Goal: Transaction & Acquisition: Purchase product/service

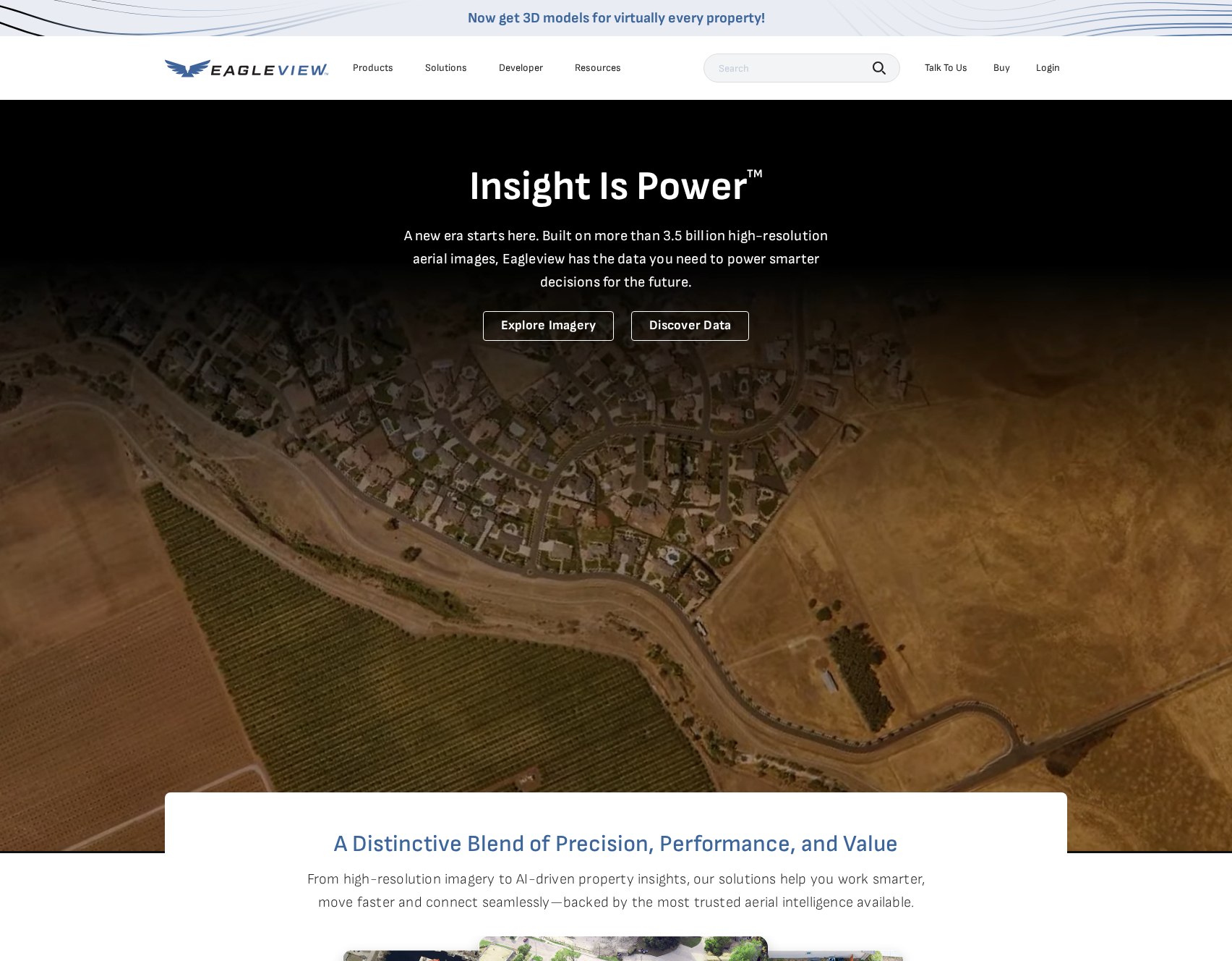
click at [1052, 68] on div "Login" at bounding box center [1048, 68] width 24 height 13
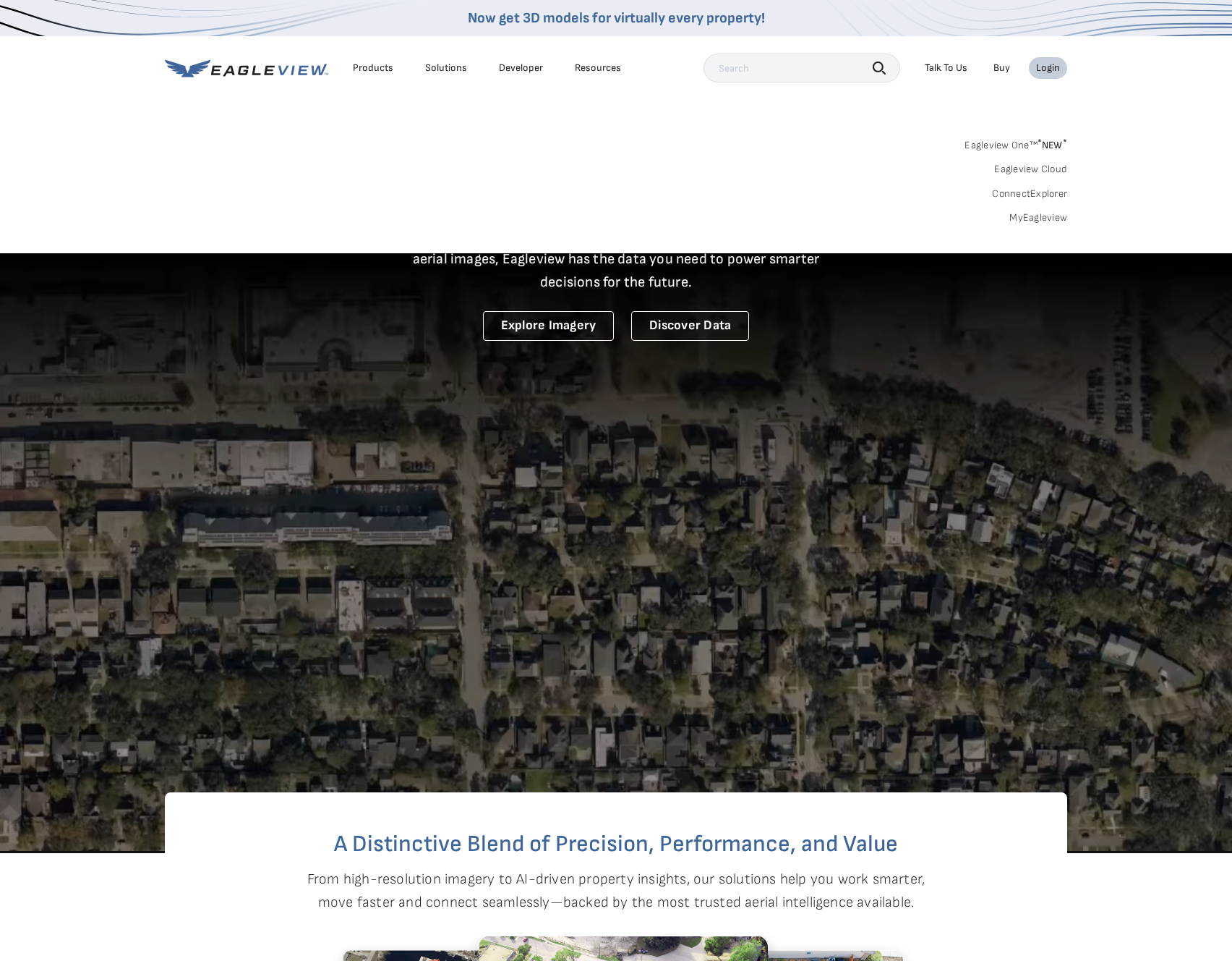
click at [1041, 216] on link "MyEagleview" at bounding box center [1038, 217] width 57 height 13
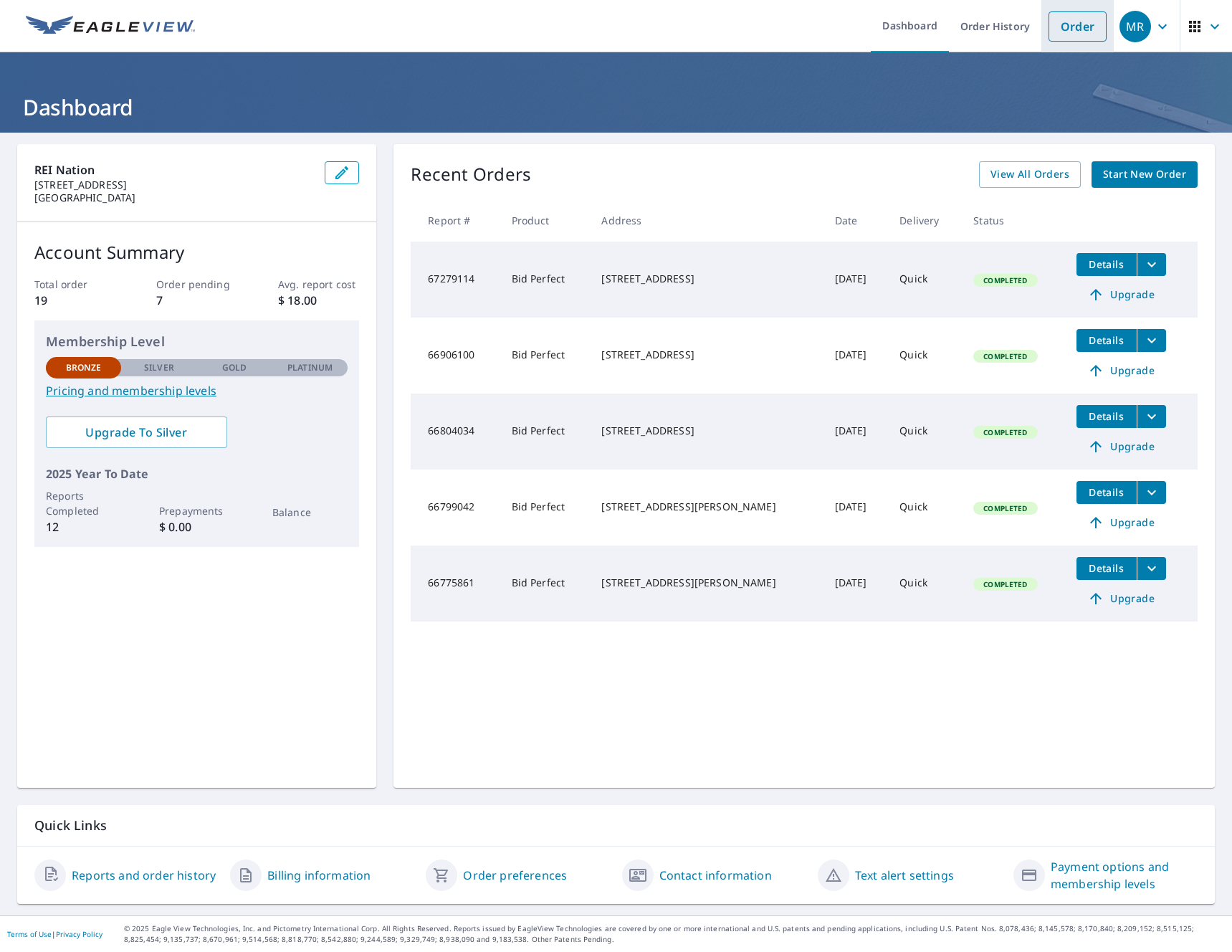
click at [1071, 25] on link "Order" at bounding box center [1077, 27] width 58 height 30
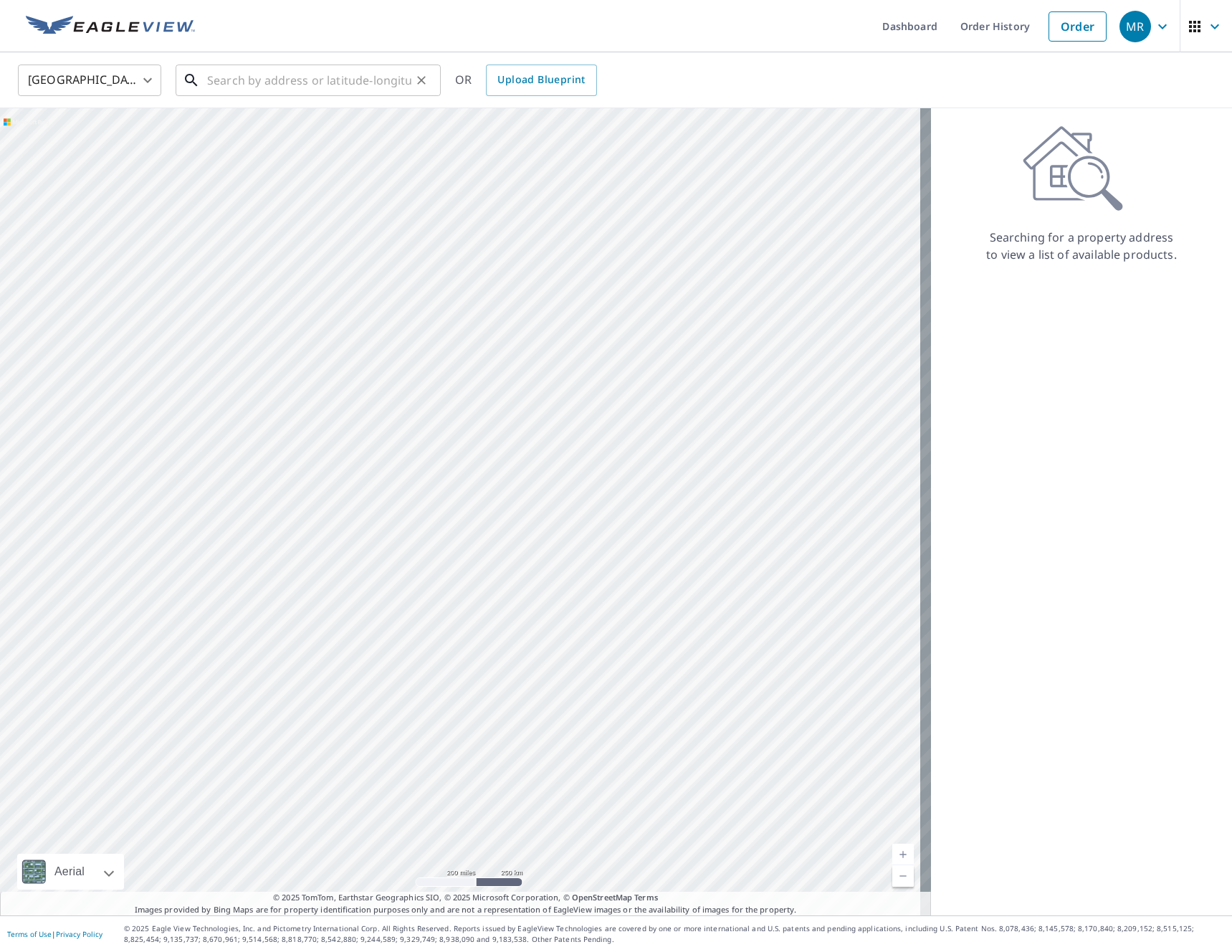
click at [255, 86] on input "text" at bounding box center [309, 80] width 204 height 40
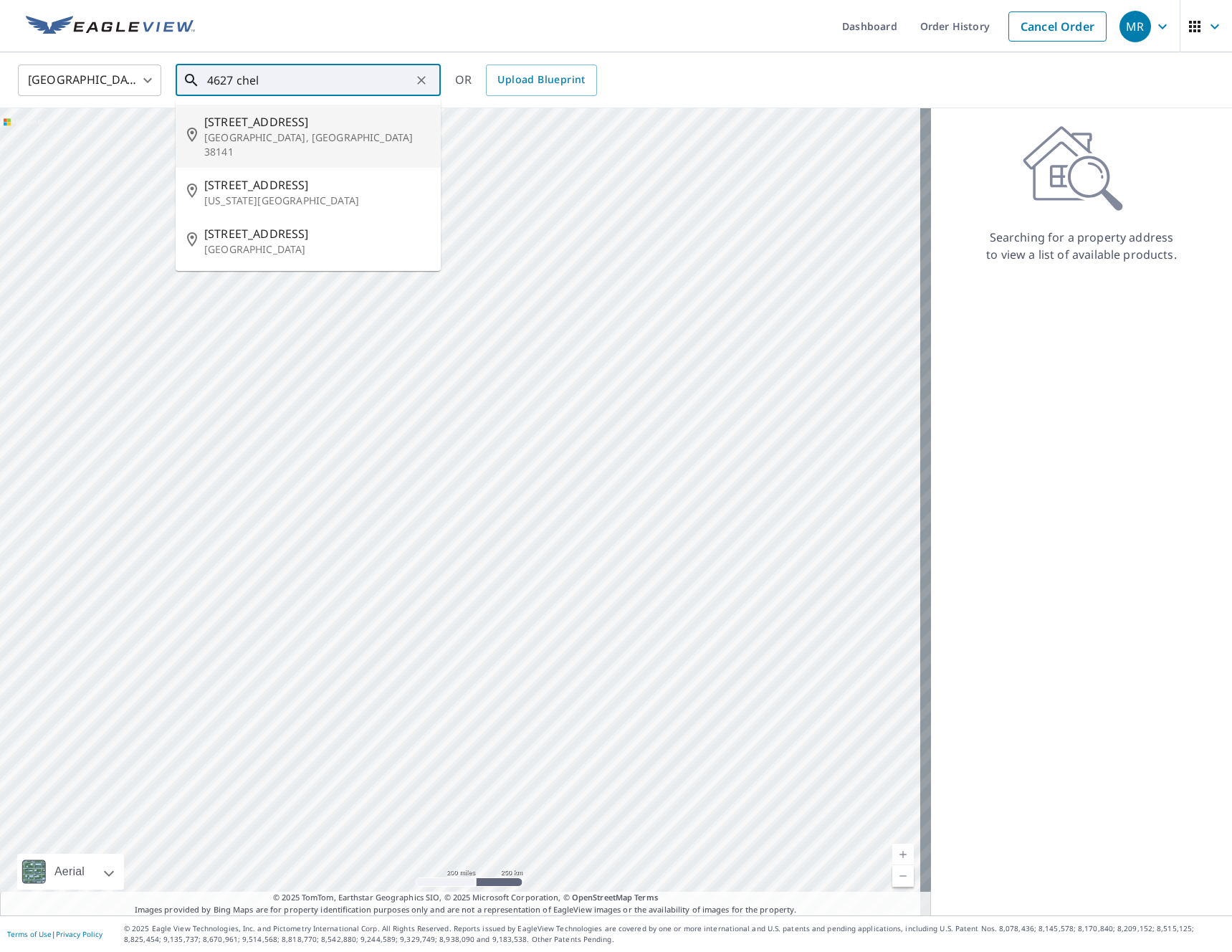
click at [287, 137] on p "[GEOGRAPHIC_DATA], [GEOGRAPHIC_DATA] 38141" at bounding box center [317, 145] width 225 height 28
type input "[STREET_ADDRESS][PERSON_NAME]"
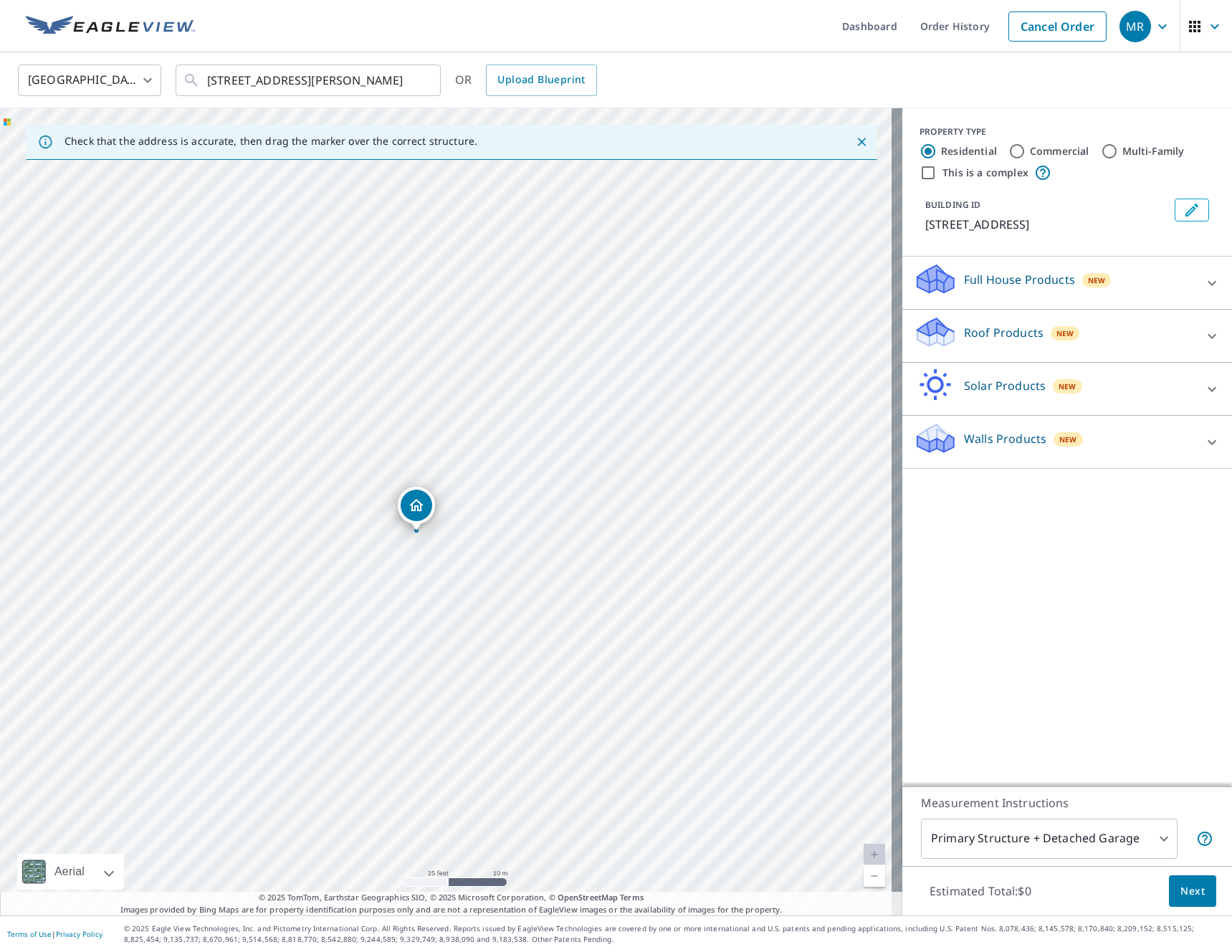
drag, startPoint x: 471, startPoint y: 528, endPoint x: 379, endPoint y: 547, distance: 93.9
click at [379, 547] on div "4627 Chelwood Dr Memphis, TN 38141" at bounding box center [451, 511] width 903 height 807
click at [1074, 334] on div "Roof Products New" at bounding box center [1053, 335] width 281 height 41
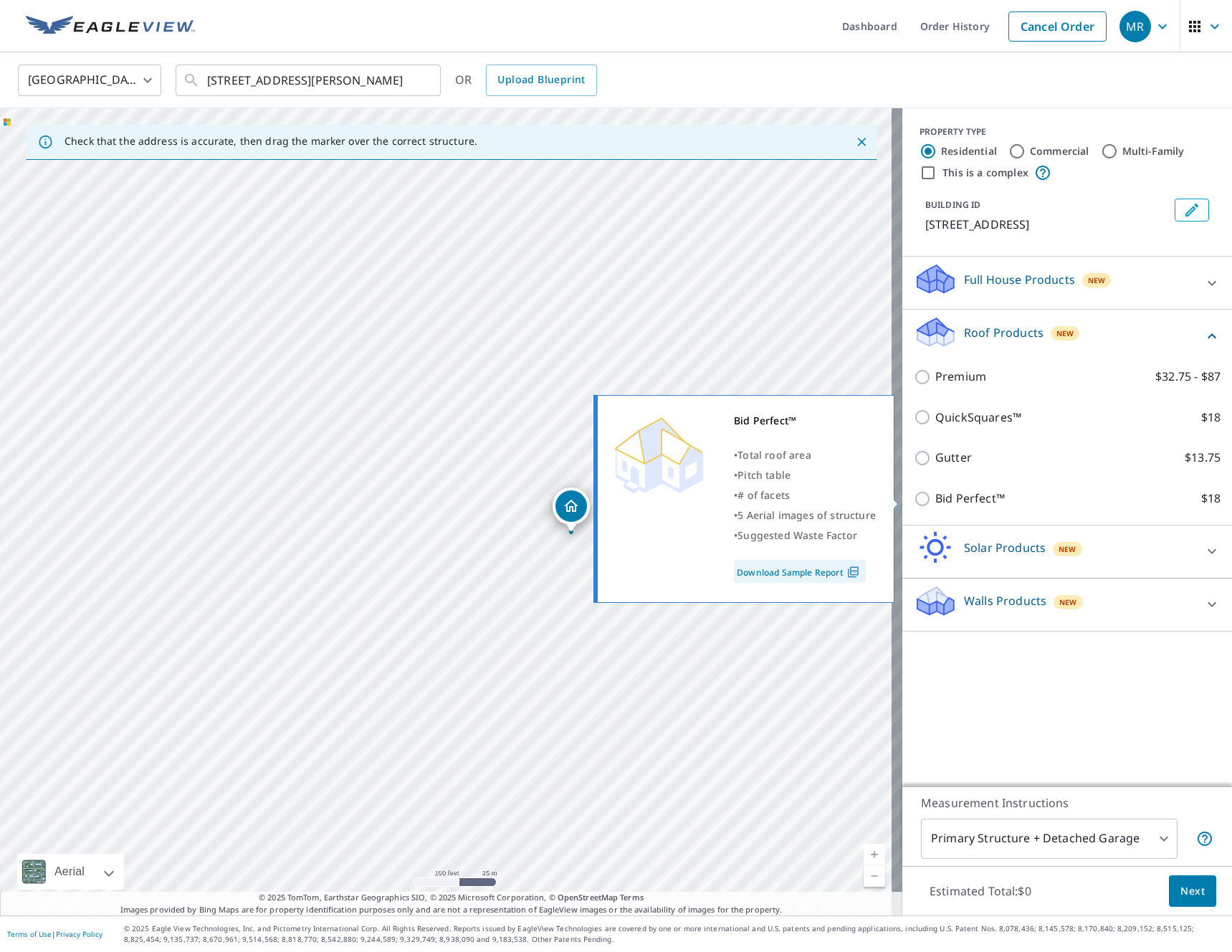
click at [967, 490] on p "Bid Perfect™" at bounding box center [970, 498] width 70 height 18
click at [935, 490] on input "Bid Perfect™ $18" at bounding box center [924, 499] width 22 height 18
checkbox input "true"
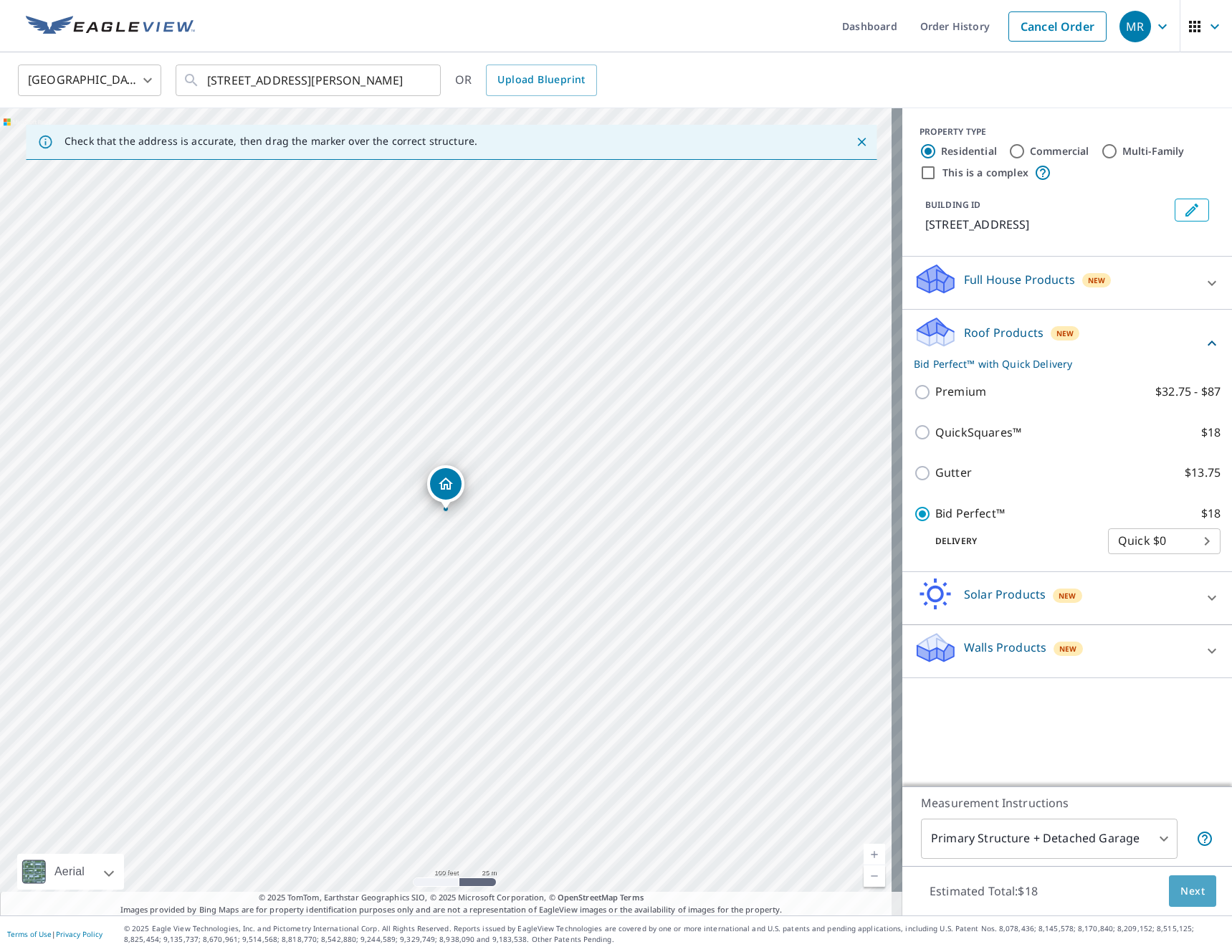
click at [1182, 887] on span "Next" at bounding box center [1192, 891] width 24 height 18
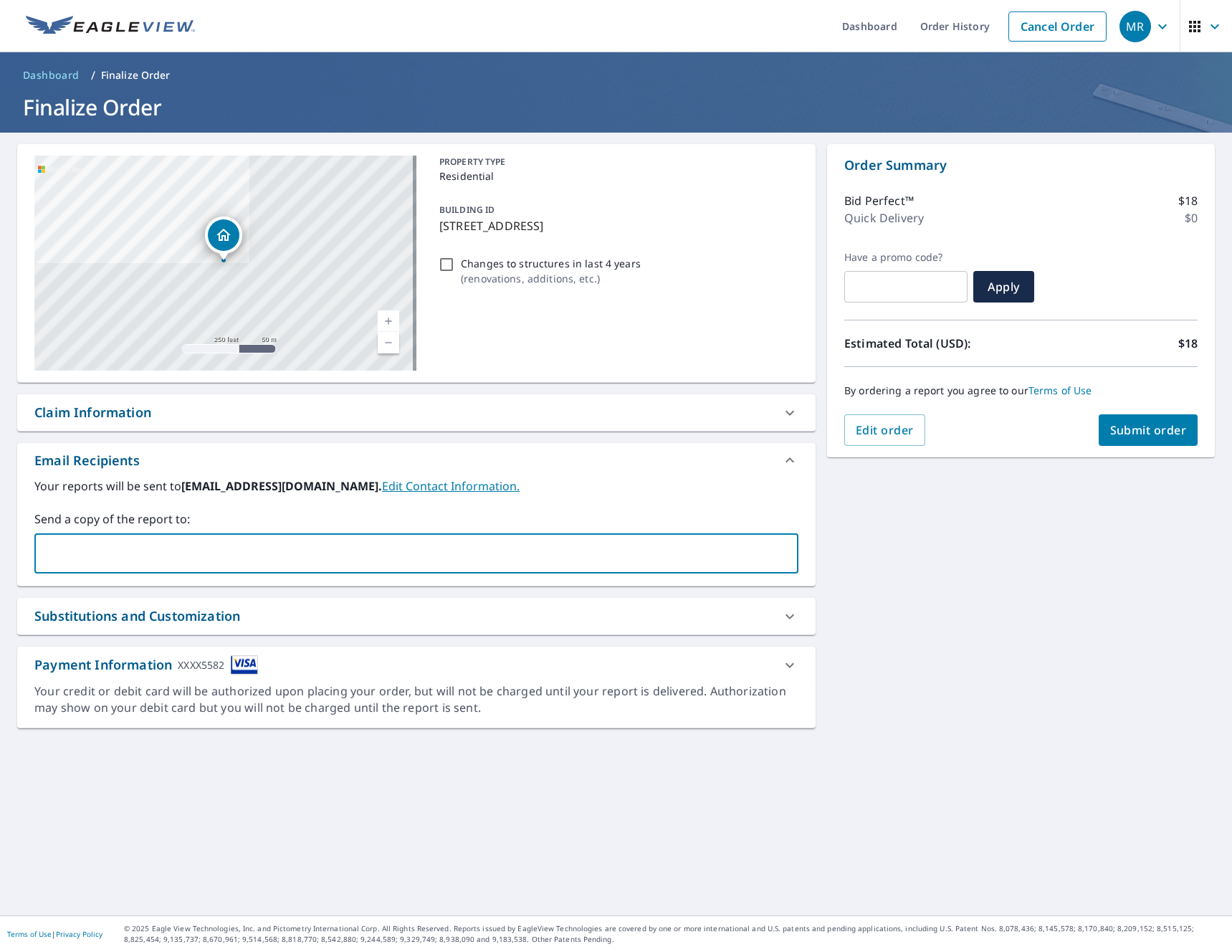
click at [188, 552] on input "text" at bounding box center [406, 553] width 729 height 27
type input "jhonny@premierpropertymemphis.com"
click at [1141, 416] on button "Submit order" at bounding box center [1148, 430] width 100 height 32
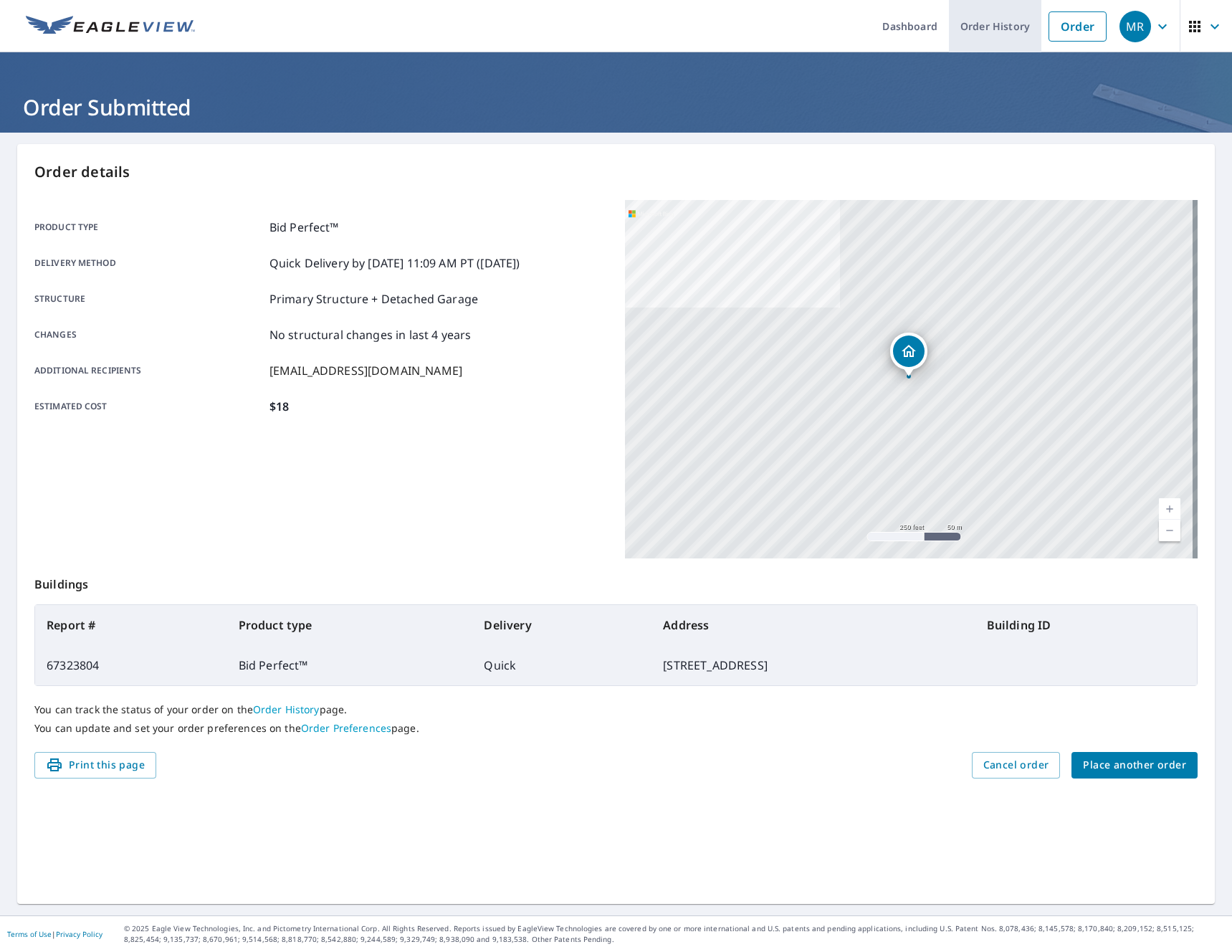
click at [1022, 25] on link "Order History" at bounding box center [995, 26] width 92 height 52
